Goal: Navigation & Orientation: Find specific page/section

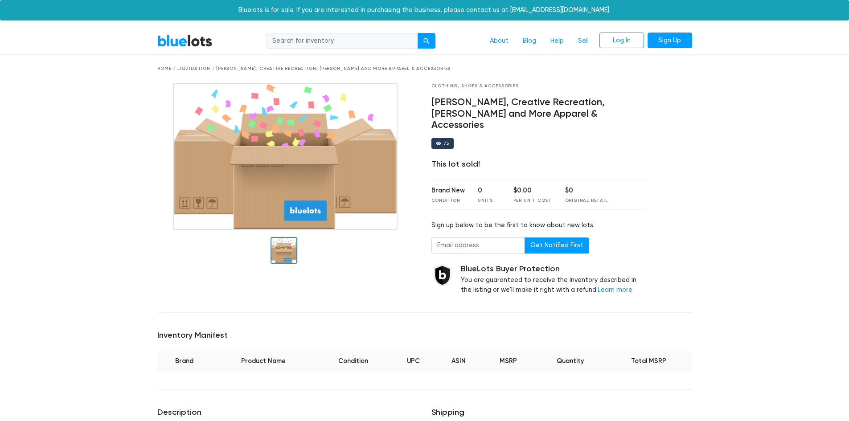
click at [188, 41] on link "BlueLots" at bounding box center [184, 40] width 55 height 13
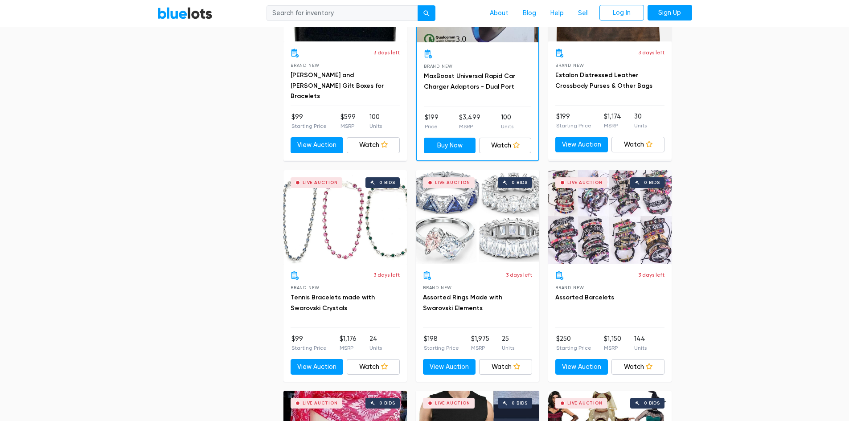
scroll to position [1025, 0]
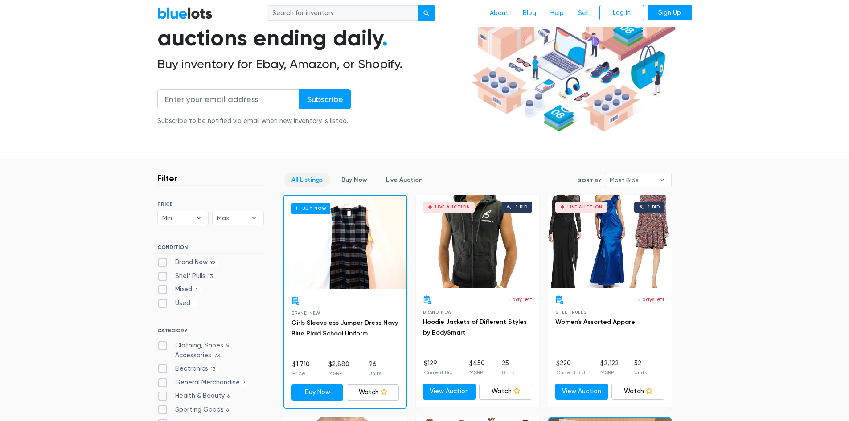
scroll to position [134, 0]
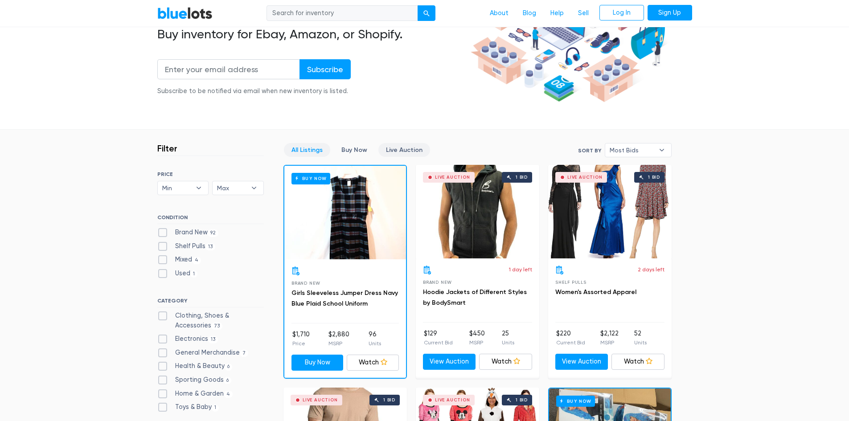
click at [401, 154] on link "Live Auction" at bounding box center [404, 150] width 52 height 14
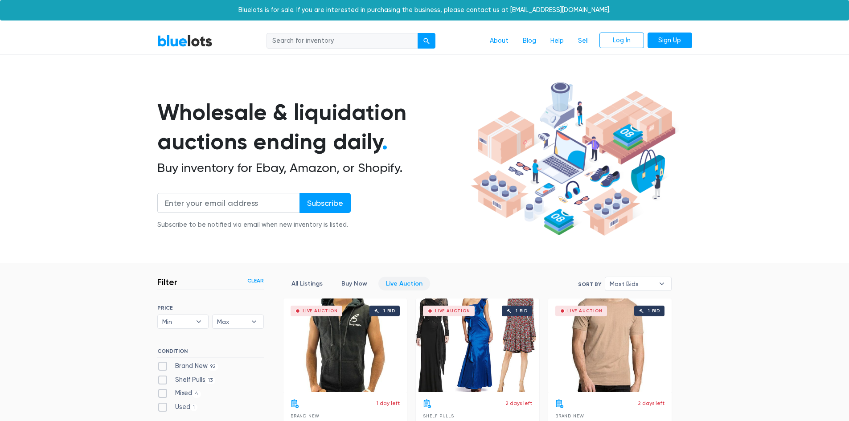
scroll to position [240, 0]
